Goal: Transaction & Acquisition: Purchase product/service

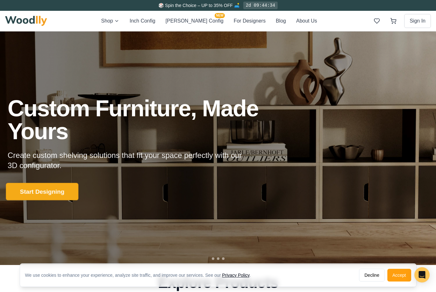
click at [47, 189] on button "Start Designing" at bounding box center [42, 192] width 73 height 18
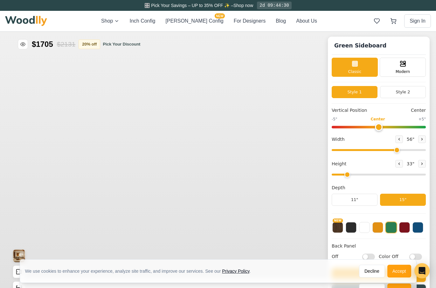
type input "56"
type input "2"
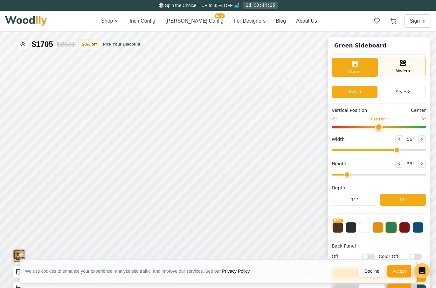
click at [402, 65] on div "Modern" at bounding box center [403, 66] width 46 height 19
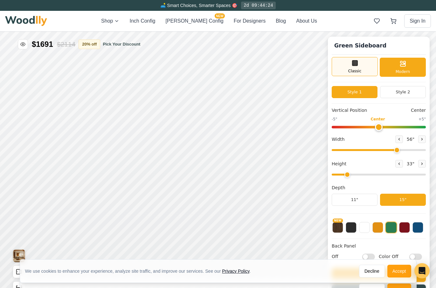
click at [361, 70] on span "Classic" at bounding box center [354, 71] width 13 height 6
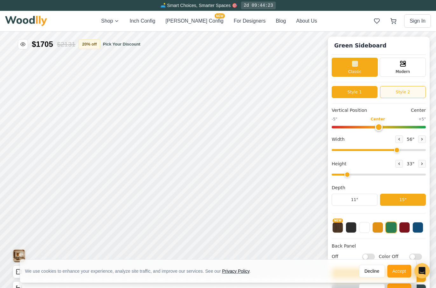
click at [397, 91] on button "Style 2" at bounding box center [403, 92] width 46 height 12
click at [361, 89] on button "Style 1" at bounding box center [355, 92] width 46 height 12
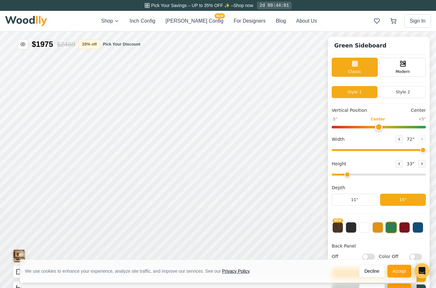
drag, startPoint x: 402, startPoint y: 150, endPoint x: 437, endPoint y: 151, distance: 35.0
type input "72"
click at [426, 151] on input "range" at bounding box center [379, 150] width 94 height 2
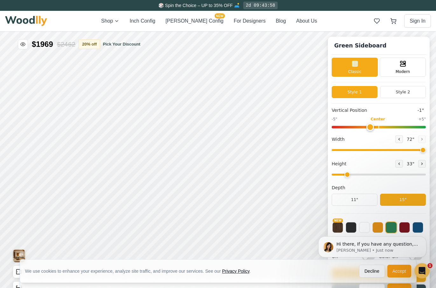
type input "0"
click at [383, 128] on input "range" at bounding box center [379, 127] width 94 height 3
click at [401, 93] on button "Style 2" at bounding box center [403, 92] width 46 height 12
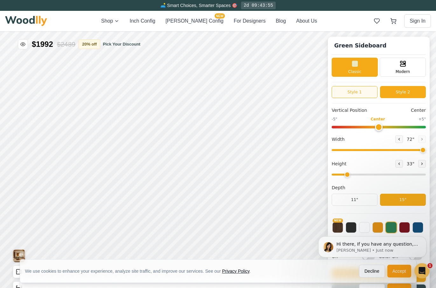
click at [367, 97] on button "Style 1" at bounding box center [355, 92] width 46 height 12
click at [389, 94] on button "Style 2" at bounding box center [403, 92] width 46 height 12
click at [363, 95] on button "Style 1" at bounding box center [355, 92] width 46 height 12
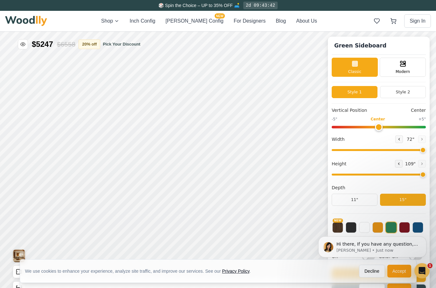
drag, startPoint x: 352, startPoint y: 175, endPoint x: 429, endPoint y: 172, distance: 77.4
type input "8"
click at [426, 173] on input "range" at bounding box center [379, 174] width 94 height 2
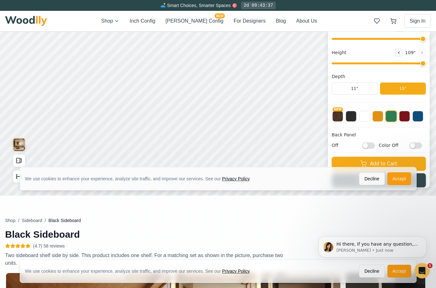
click at [373, 147] on input "Off" at bounding box center [368, 145] width 13 height 6
checkbox input "true"
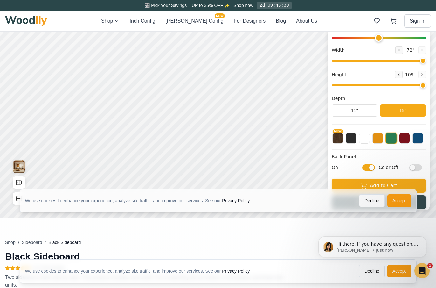
scroll to position [83, 0]
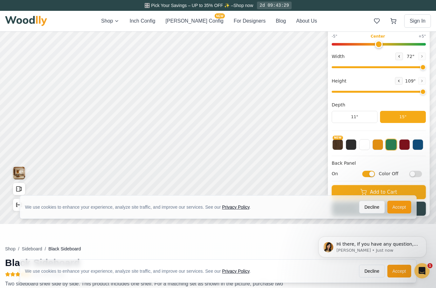
click at [419, 172] on input "Color Off" at bounding box center [416, 173] width 13 height 6
click at [419, 172] on input "Color On" at bounding box center [416, 173] width 13 height 6
checkbox input "false"
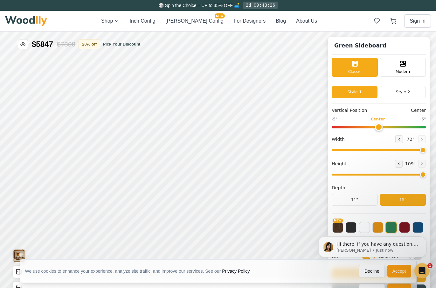
scroll to position [4, 0]
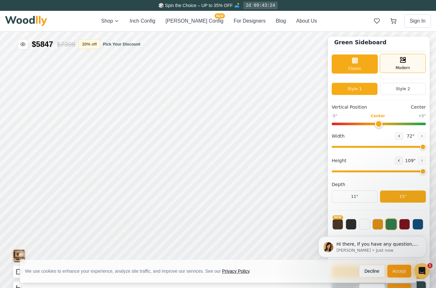
click at [406, 62] on rect at bounding box center [403, 61] width 5 height 2
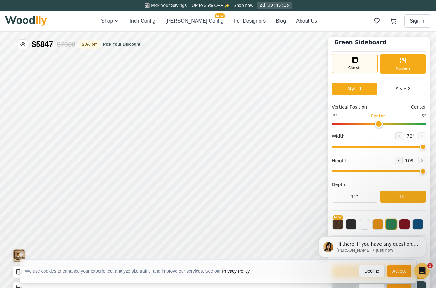
click at [359, 61] on icon at bounding box center [355, 60] width 8 height 8
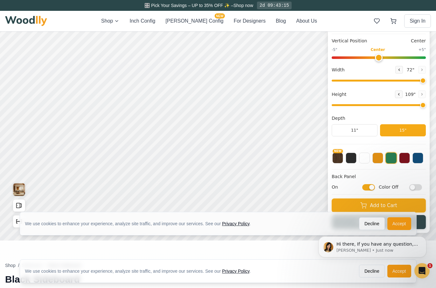
scroll to position [67, 0]
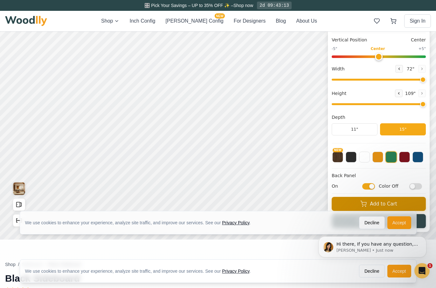
click at [387, 201] on button "Add to Cart" at bounding box center [379, 204] width 94 height 14
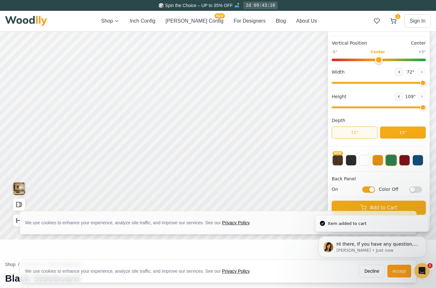
scroll to position [62, 0]
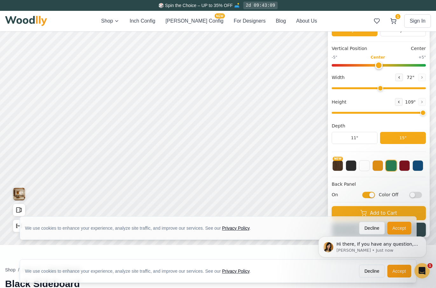
type input "46"
click at [385, 88] on input "range" at bounding box center [379, 88] width 94 height 2
click at [382, 112] on input "range" at bounding box center [379, 113] width 94 height 2
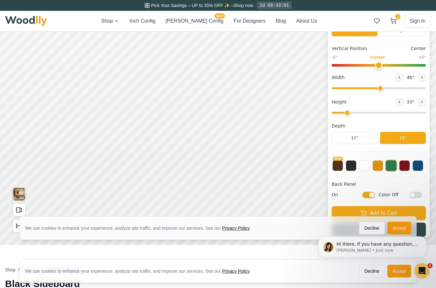
drag, startPoint x: 370, startPoint y: 112, endPoint x: 357, endPoint y: 112, distance: 13.7
type input "2"
click at [357, 112] on input "range" at bounding box center [379, 113] width 94 height 2
drag, startPoint x: 388, startPoint y: 88, endPoint x: 441, endPoint y: 89, distance: 53.2
type input "72"
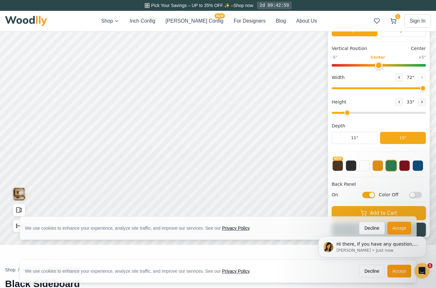
click at [426, 89] on input "range" at bounding box center [379, 88] width 94 height 2
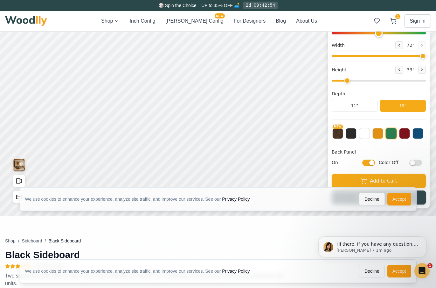
scroll to position [105, 0]
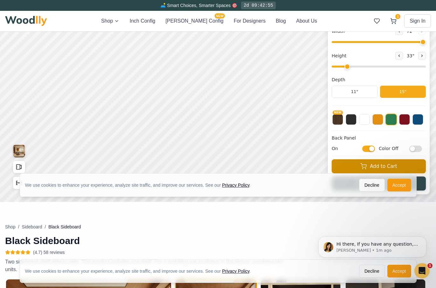
click at [383, 165] on button "Add to Cart" at bounding box center [379, 166] width 94 height 14
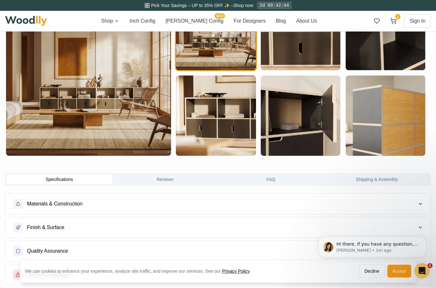
scroll to position [400, 0]
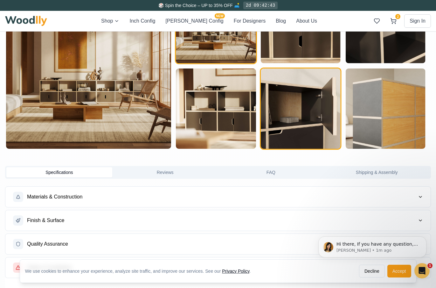
click at [292, 101] on img "button" at bounding box center [301, 108] width 80 height 80
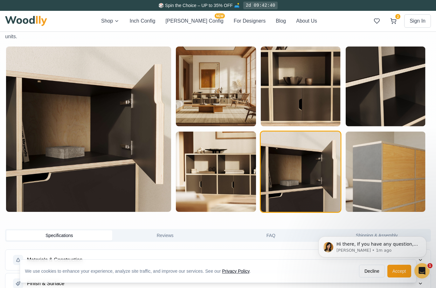
scroll to position [337, 1]
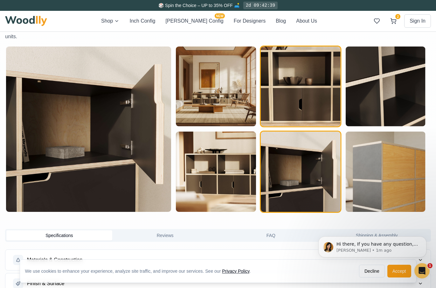
click at [299, 91] on img "button" at bounding box center [301, 86] width 80 height 80
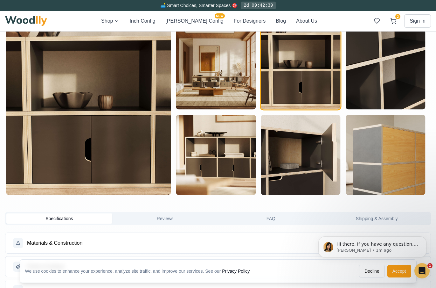
scroll to position [359, 1]
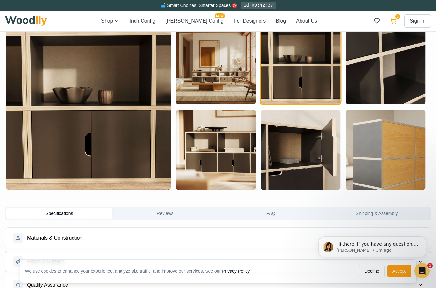
click at [392, 25] on button "2" at bounding box center [393, 20] width 11 height 11
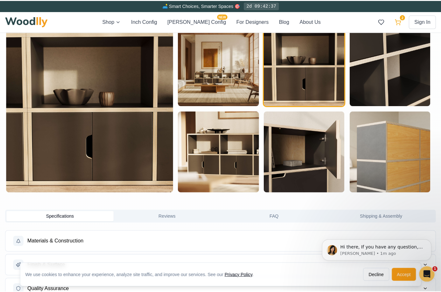
scroll to position [359, 0]
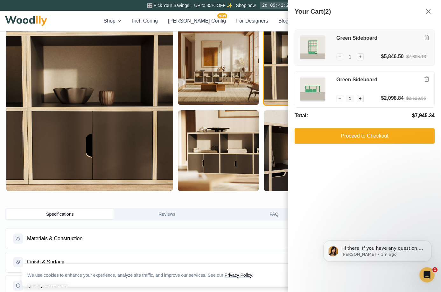
click at [340, 57] on div "− 1 +" at bounding box center [349, 56] width 27 height 7
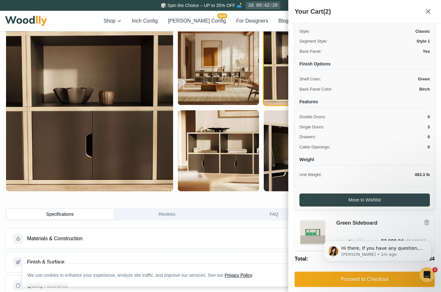
scroll to position [89, 0]
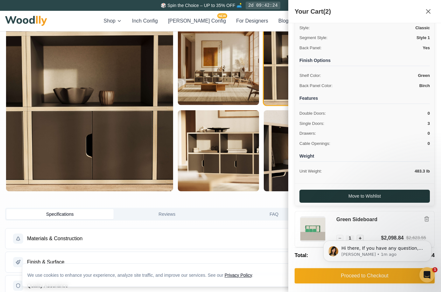
click at [377, 195] on button "Move to Wishlist" at bounding box center [364, 196] width 130 height 13
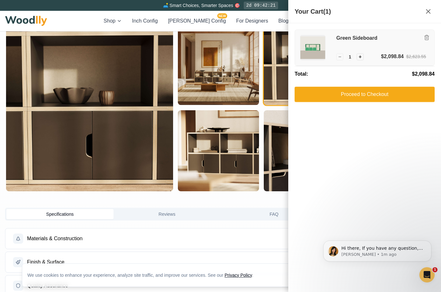
click at [385, 48] on div "Green Sideboard" at bounding box center [381, 44] width 90 height 18
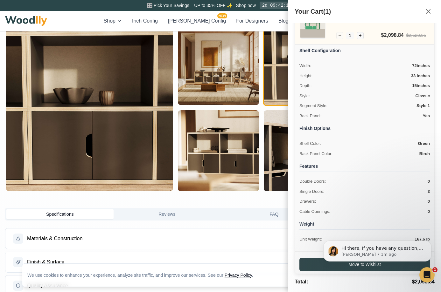
scroll to position [48, 0]
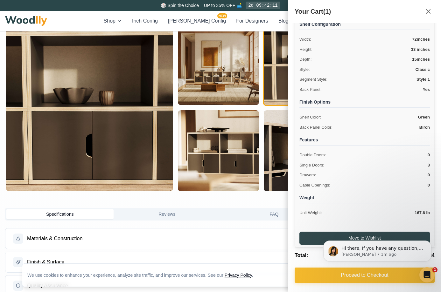
click at [352, 277] on button "Proceed to Checkout" at bounding box center [365, 275] width 140 height 15
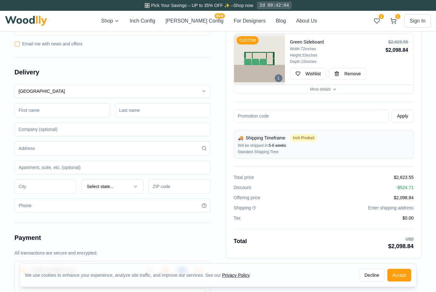
scroll to position [30, 0]
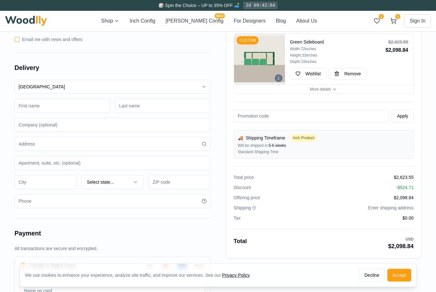
click at [375, 209] on span "Enter shipping address" at bounding box center [391, 208] width 46 height 6
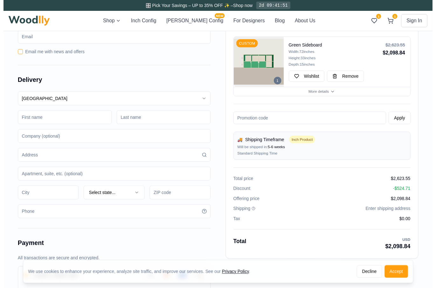
scroll to position [0, 0]
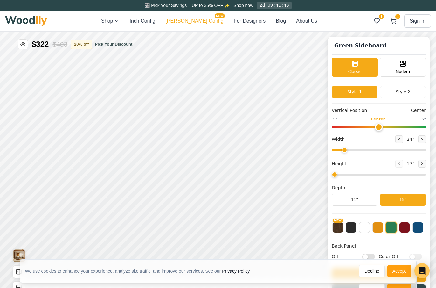
type input "56"
type input "2"
click at [189, 21] on button "[PERSON_NAME] Config NEW" at bounding box center [194, 21] width 58 height 8
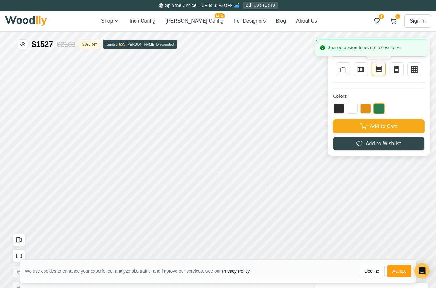
click at [380, 71] on icon at bounding box center [379, 69] width 8 height 8
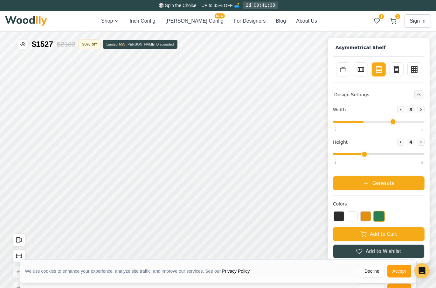
drag, startPoint x: 376, startPoint y: 121, endPoint x: 398, endPoint y: 120, distance: 22.9
click at [398, 121] on input "range" at bounding box center [379, 122] width 92 height 2
drag, startPoint x: 398, startPoint y: 120, endPoint x: 413, endPoint y: 120, distance: 15.3
click at [414, 121] on input "range" at bounding box center [379, 122] width 92 height 2
click at [398, 73] on button "Tall Bookcase" at bounding box center [397, 69] width 14 height 14
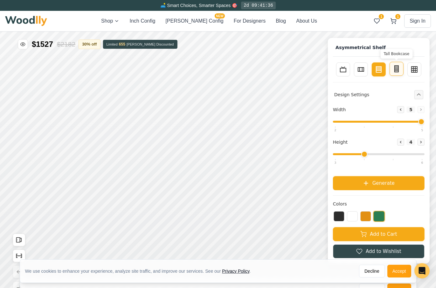
type input "2"
type input "5"
click at [350, 74] on button "TV Stand" at bounding box center [343, 69] width 14 height 14
type input "4"
click at [350, 74] on button "TV Stand" at bounding box center [343, 69] width 14 height 14
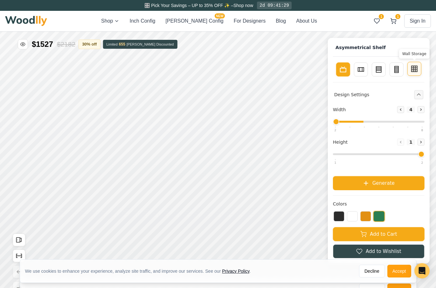
click at [416, 69] on rect at bounding box center [415, 69] width 6 height 6
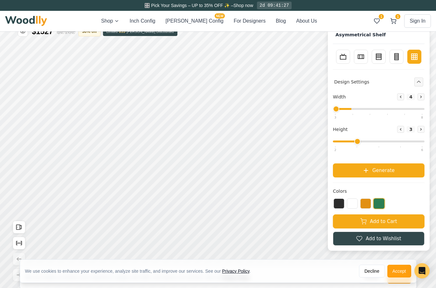
scroll to position [18, 0]
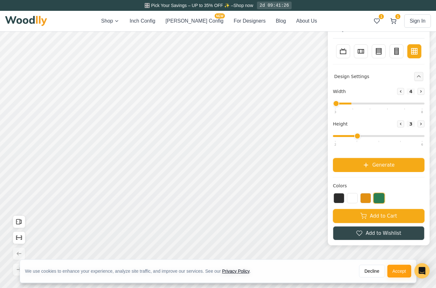
click at [425, 131] on div "Height Decrease 3 Increase" at bounding box center [379, 131] width 92 height 22
click at [425, 133] on div "Height Decrease 3 Increase" at bounding box center [379, 131] width 92 height 22
click at [422, 123] on icon at bounding box center [421, 124] width 1 height 2
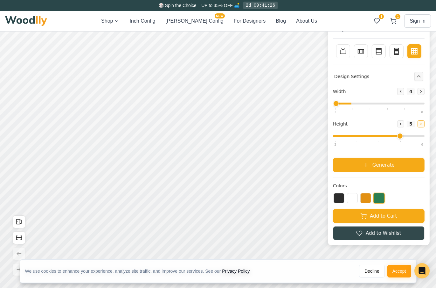
type input "6"
click at [425, 123] on div "Decrease 6 Increase" at bounding box center [410, 123] width 27 height 7
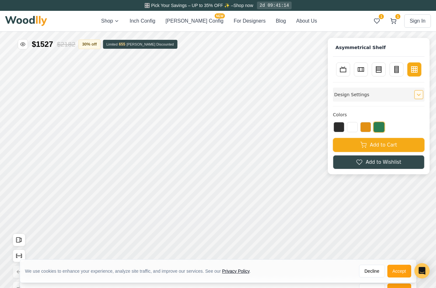
click at [421, 96] on icon "Expand controls" at bounding box center [419, 94] width 4 height 4
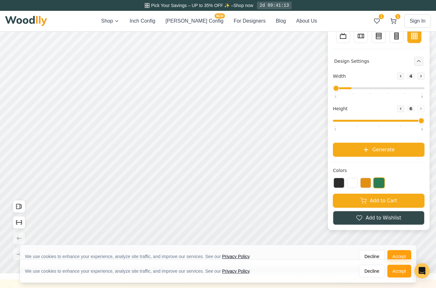
scroll to position [33, 0]
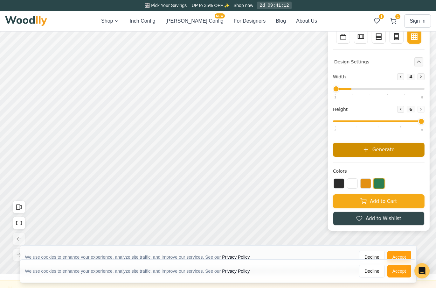
click at [390, 144] on button "Generate" at bounding box center [379, 150] width 92 height 14
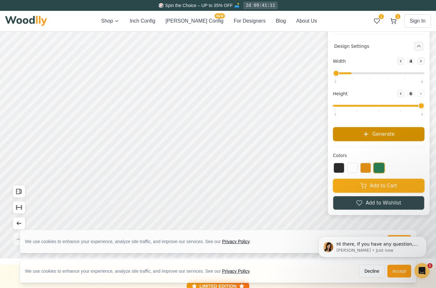
scroll to position [57, 0]
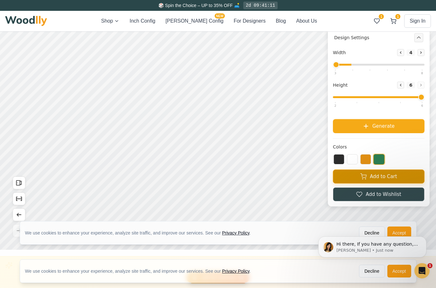
click at [377, 176] on button "Add to Cart" at bounding box center [379, 176] width 92 height 14
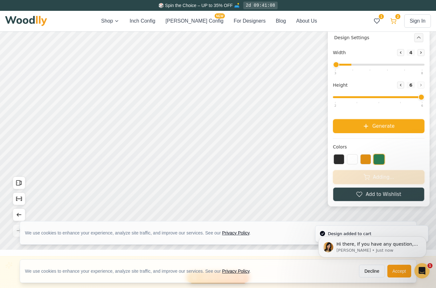
click at [394, 20] on icon at bounding box center [393, 21] width 6 height 6
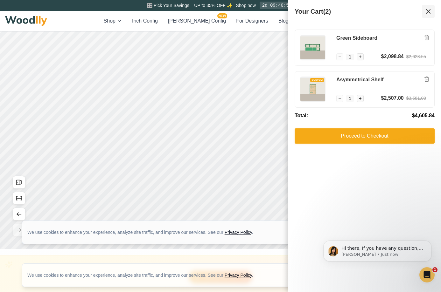
click at [430, 9] on icon at bounding box center [429, 12] width 8 height 8
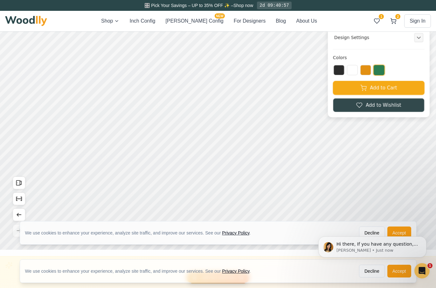
scroll to position [0, 0]
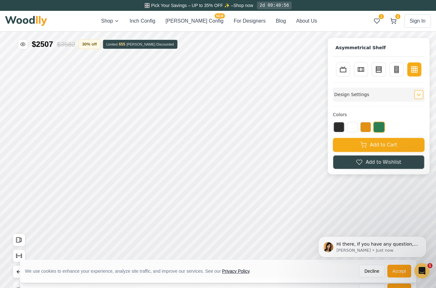
click at [421, 94] on button "Expand controls" at bounding box center [419, 94] width 9 height 9
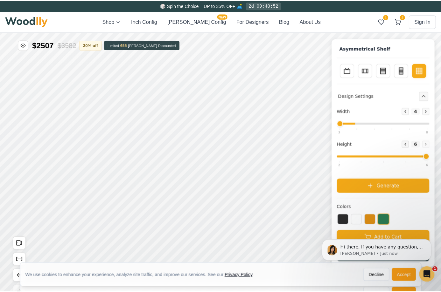
scroll to position [4, 0]
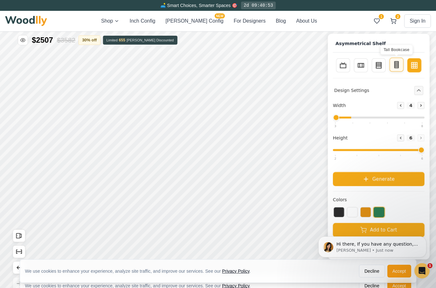
click at [399, 68] on rect at bounding box center [397, 64] width 4 height 6
type input "2"
type input "5"
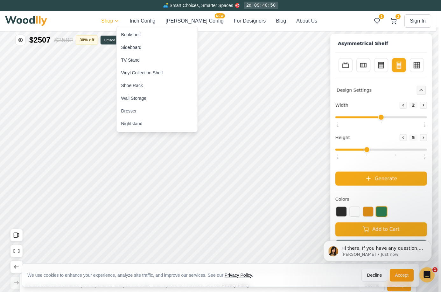
click at [133, 114] on div "Dresser" at bounding box center [157, 111] width 81 height 13
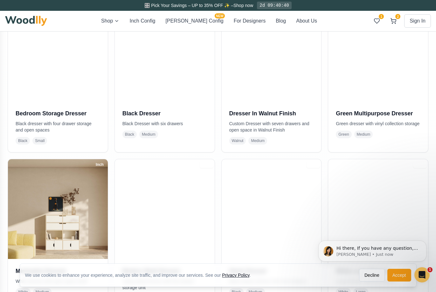
scroll to position [177, 0]
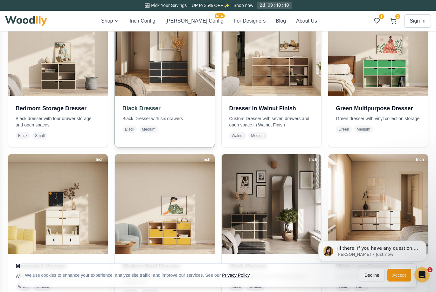
click at [182, 62] on img at bounding box center [164, 46] width 105 height 105
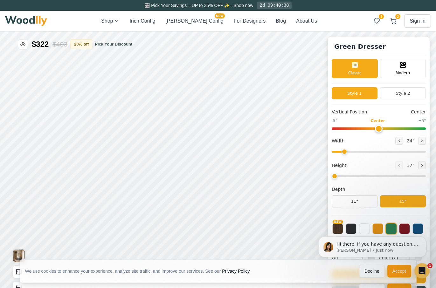
type input "55"
type input "3"
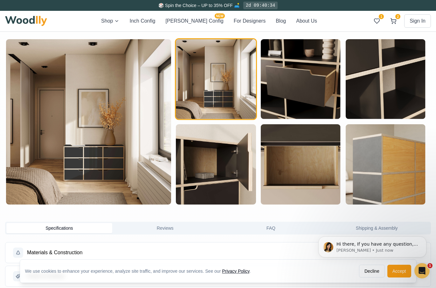
scroll to position [338, 0]
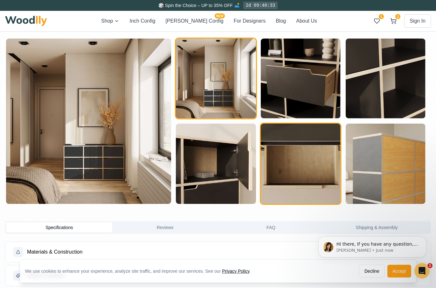
click at [310, 158] on img "button" at bounding box center [301, 163] width 80 height 80
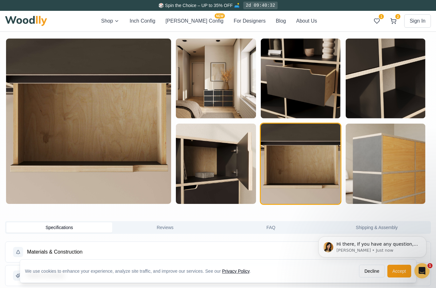
scroll to position [338, 2]
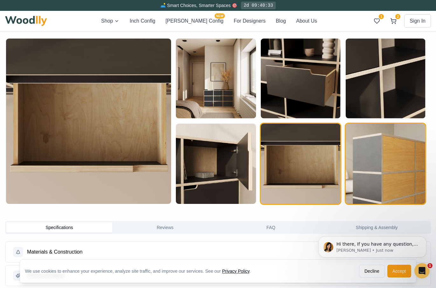
click at [400, 145] on img "button" at bounding box center [386, 163] width 80 height 80
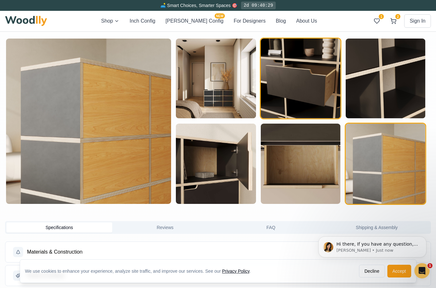
click at [316, 80] on img "button" at bounding box center [301, 79] width 80 height 80
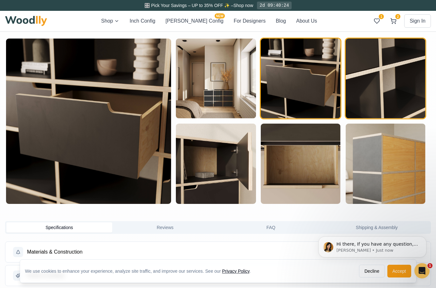
click at [376, 77] on img "button" at bounding box center [386, 79] width 80 height 80
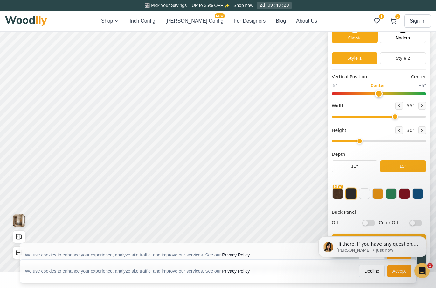
scroll to position [0, 2]
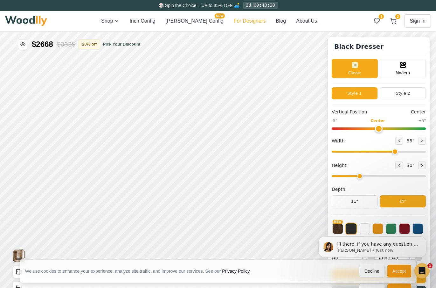
click at [236, 20] on button "For Designers" at bounding box center [250, 21] width 32 height 8
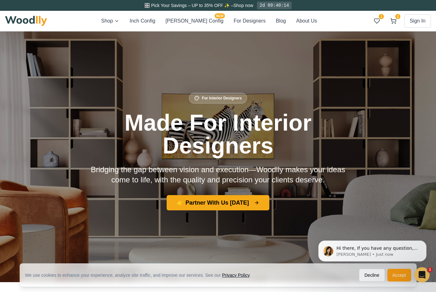
click at [29, 16] on img at bounding box center [26, 21] width 42 height 10
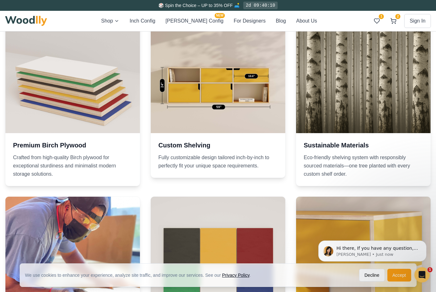
scroll to position [544, 0]
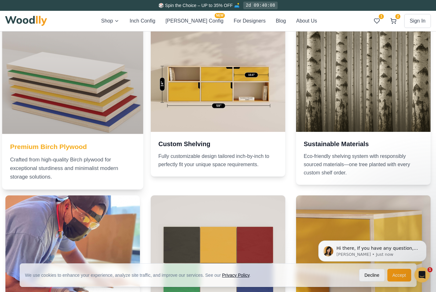
click at [93, 97] on div at bounding box center [72, 63] width 141 height 141
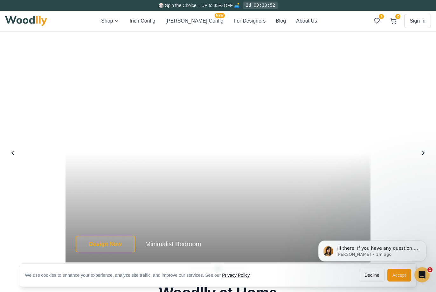
scroll to position [933, 0]
